Goal: Task Accomplishment & Management: Use online tool/utility

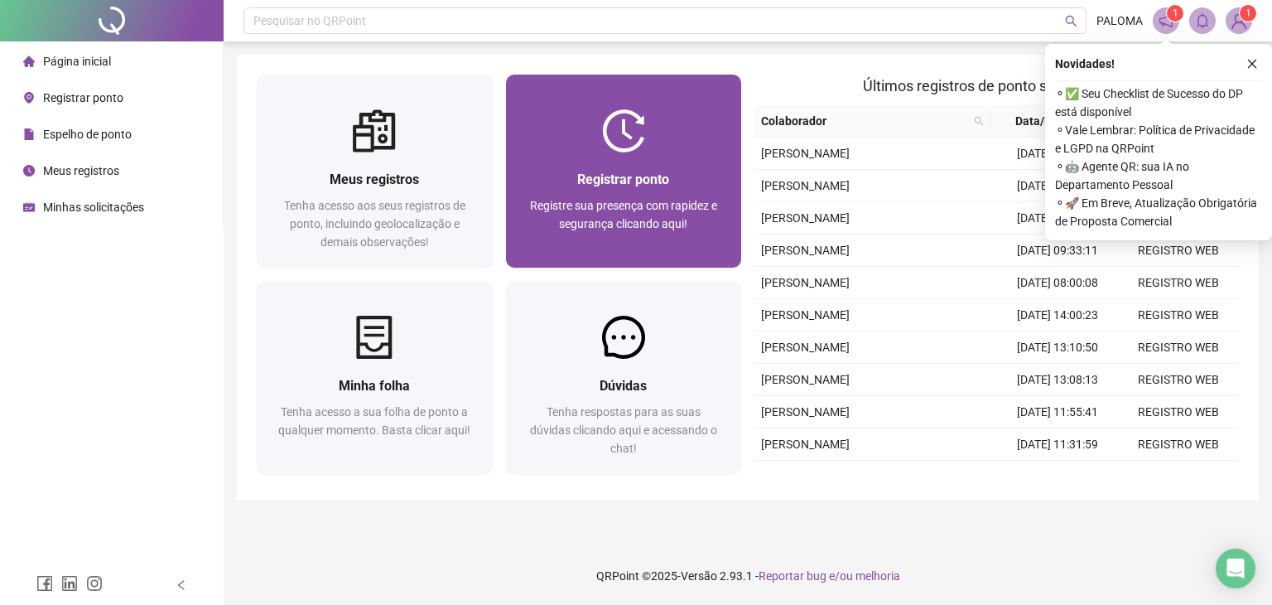
click at [612, 213] on span "Registre sua presença com rapidez e segurança clicando aqui!" at bounding box center [623, 214] width 187 height 31
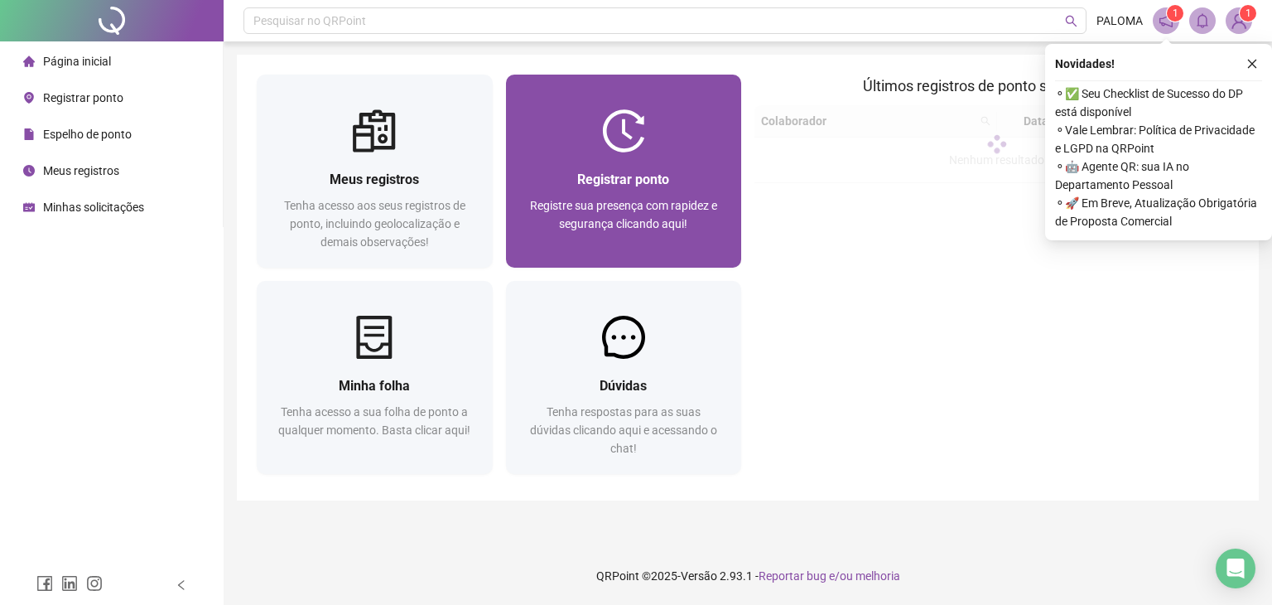
click at [661, 159] on div "Registrar ponto Registre sua presença com rapidez e segurança clicando aqui!" at bounding box center [624, 209] width 236 height 115
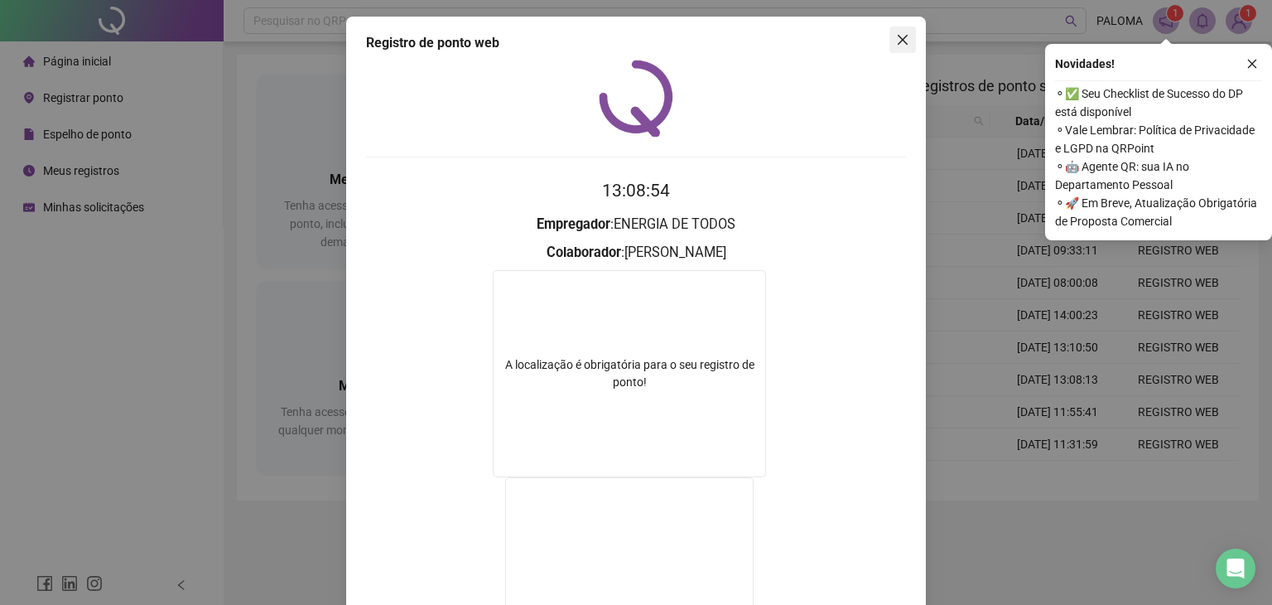
click at [896, 33] on icon "close" at bounding box center [902, 39] width 13 height 13
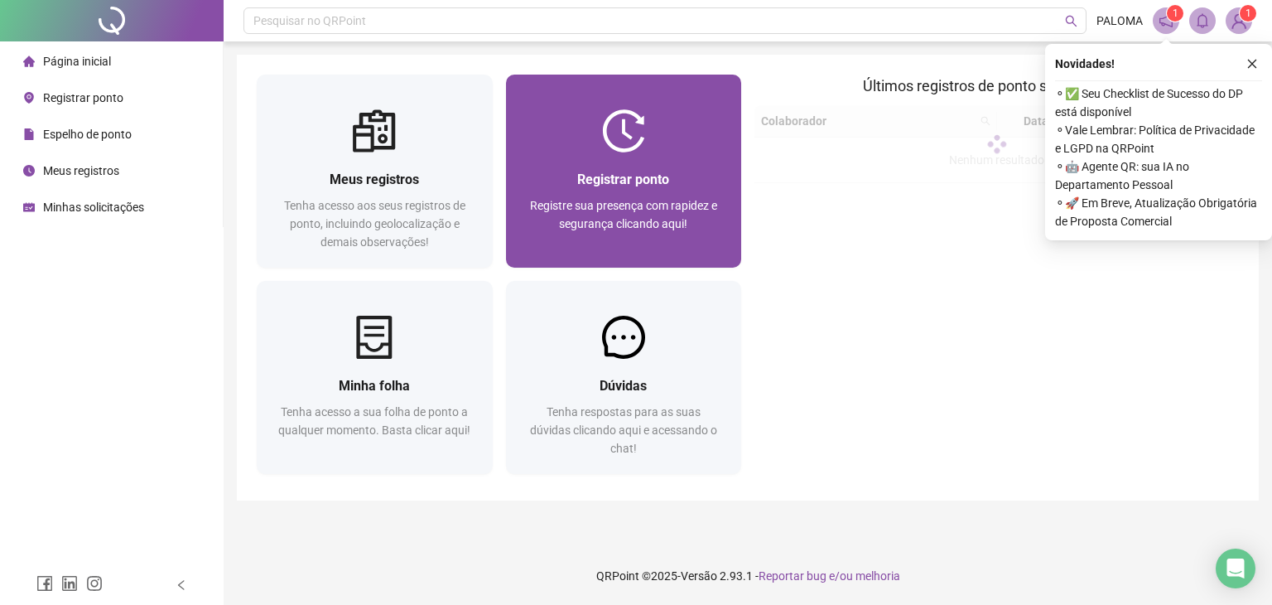
click at [550, 129] on div at bounding box center [624, 130] width 236 height 43
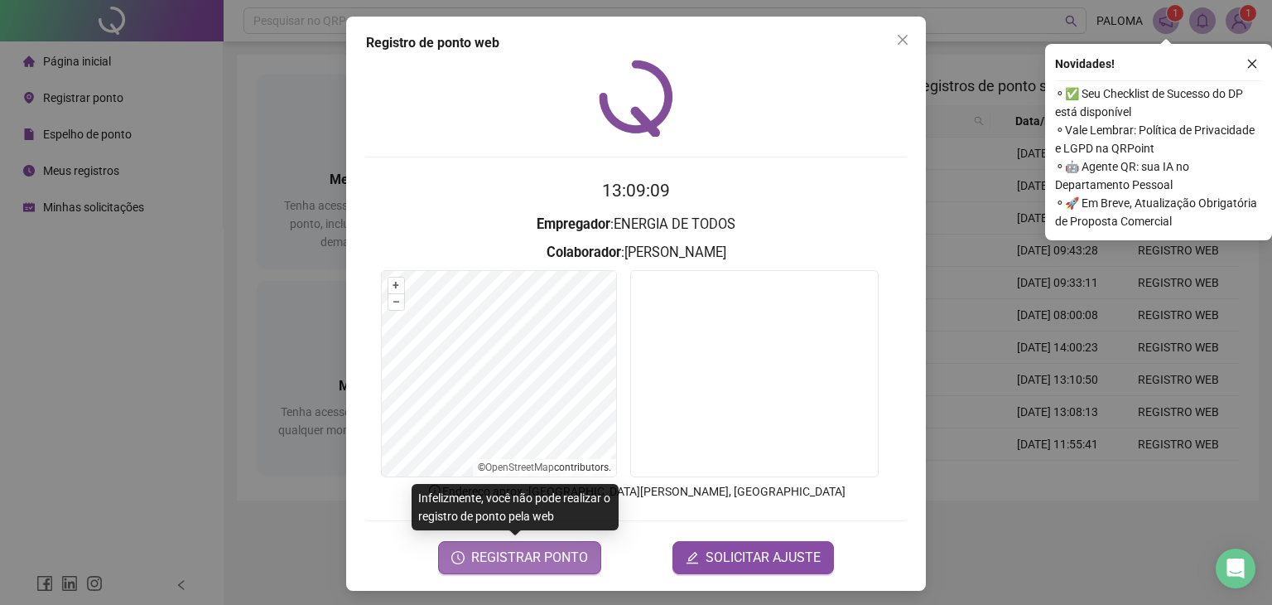
click at [510, 551] on span "REGISTRAR PONTO" at bounding box center [529, 558] width 117 height 20
